Goal: Find specific page/section: Find specific page/section

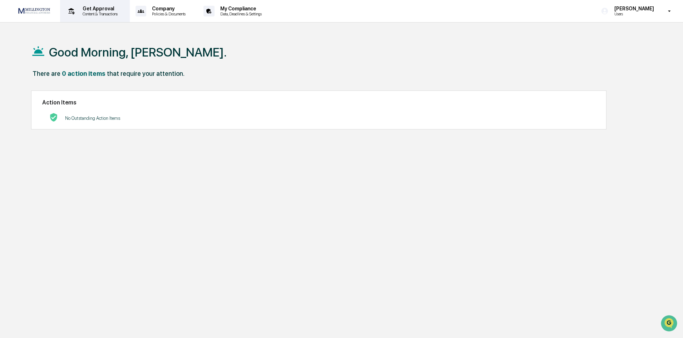
click at [88, 16] on p "Content & Transactions" at bounding box center [99, 13] width 44 height 5
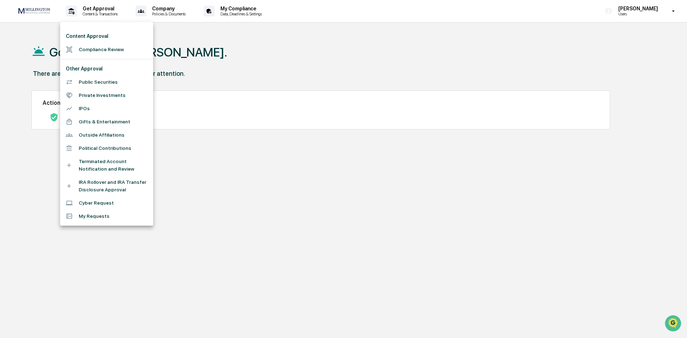
click at [92, 11] on div at bounding box center [343, 169] width 687 height 338
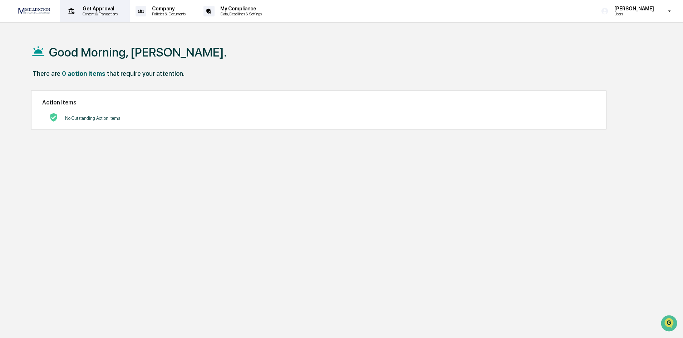
click at [100, 15] on p "Content & Transactions" at bounding box center [99, 13] width 44 height 5
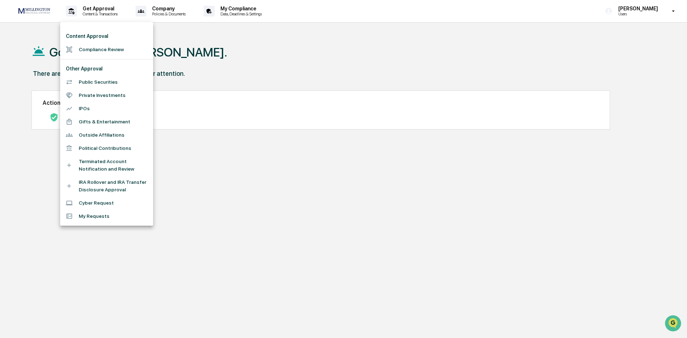
click at [100, 15] on div at bounding box center [343, 169] width 687 height 338
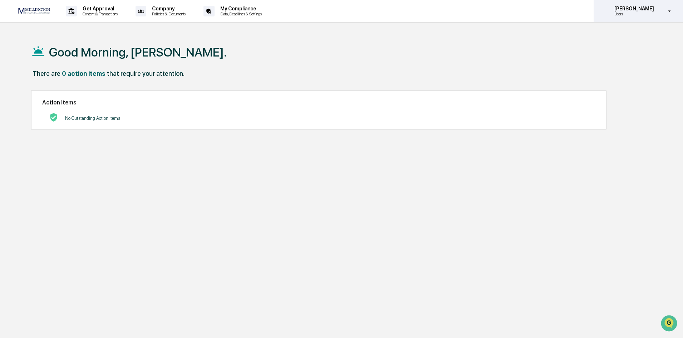
click at [657, 13] on p "Users" at bounding box center [633, 13] width 49 height 5
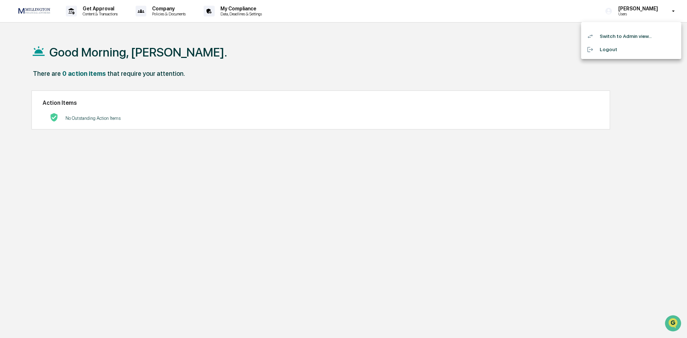
click at [635, 38] on li "Switch to Admin view..." at bounding box center [631, 36] width 100 height 13
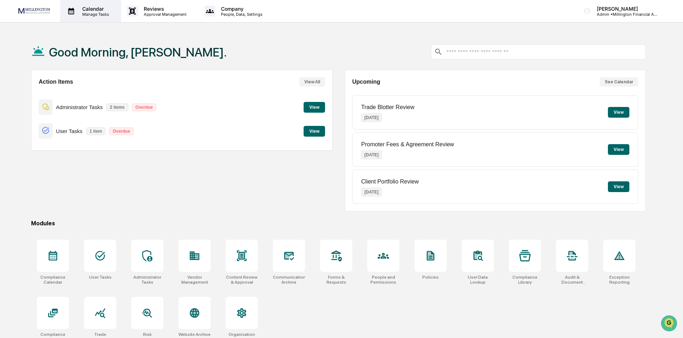
click at [100, 8] on p "Calendar" at bounding box center [95, 9] width 36 height 6
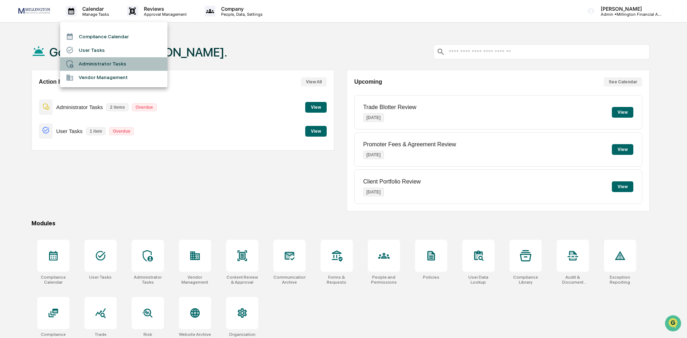
click at [93, 63] on li "Administrator Tasks" at bounding box center [113, 64] width 107 height 14
